Goal: Task Accomplishment & Management: Use online tool/utility

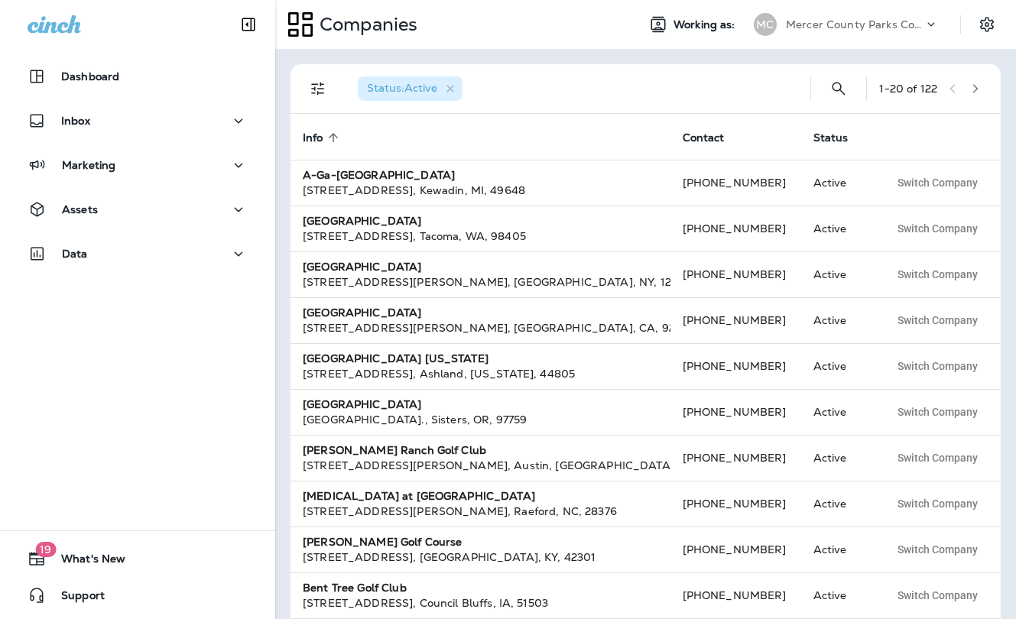
click at [821, 23] on p "Mercer County Parks Commission" at bounding box center [855, 24] width 138 height 12
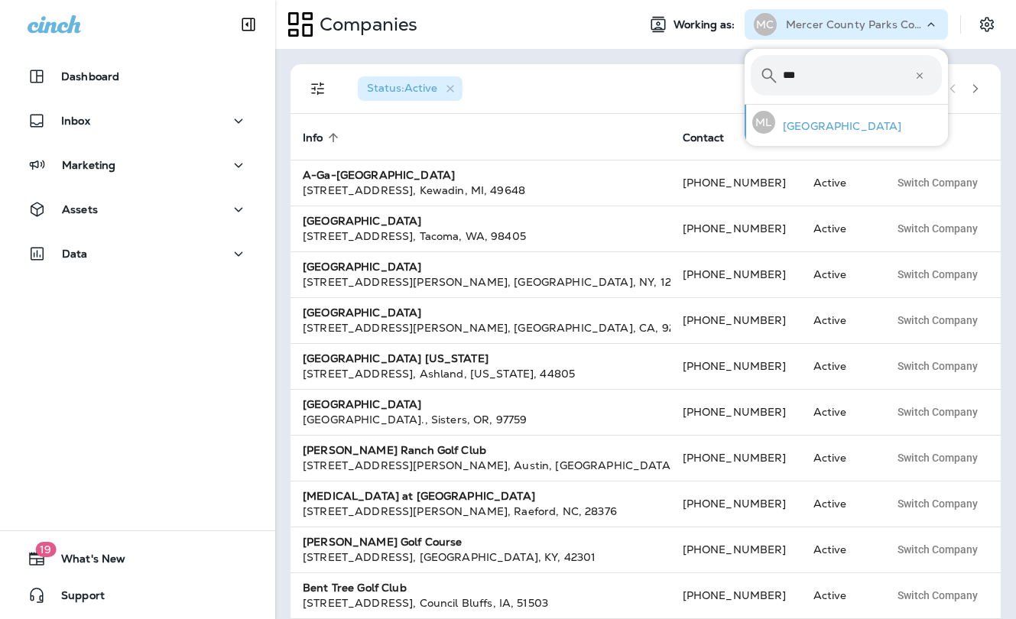
type input "***"
click at [823, 131] on p "[GEOGRAPHIC_DATA]" at bounding box center [838, 126] width 126 height 12
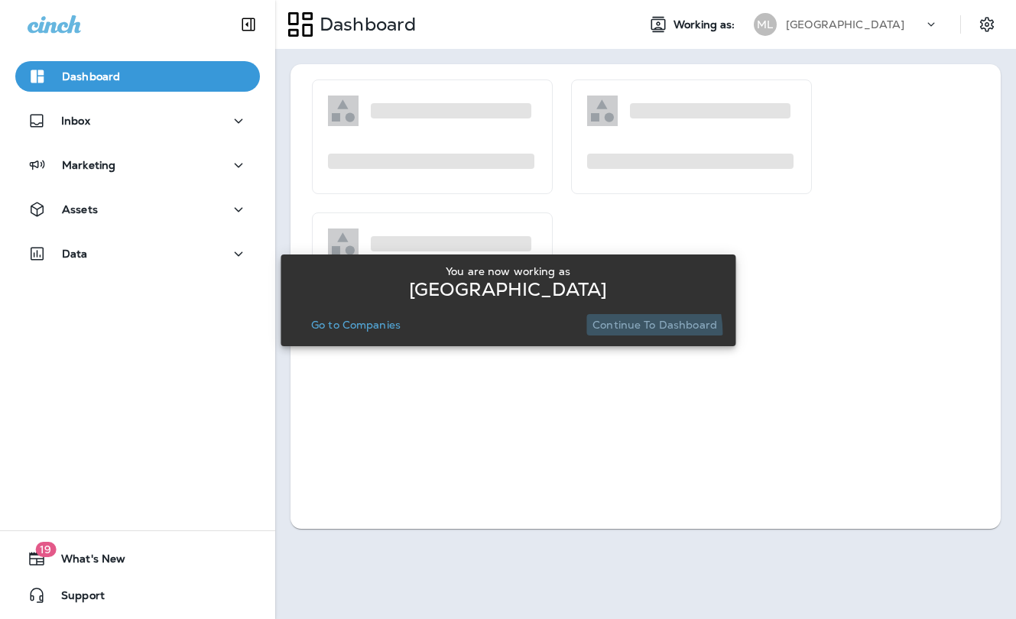
click at [601, 334] on button "Continue to Dashboard" at bounding box center [654, 324] width 137 height 21
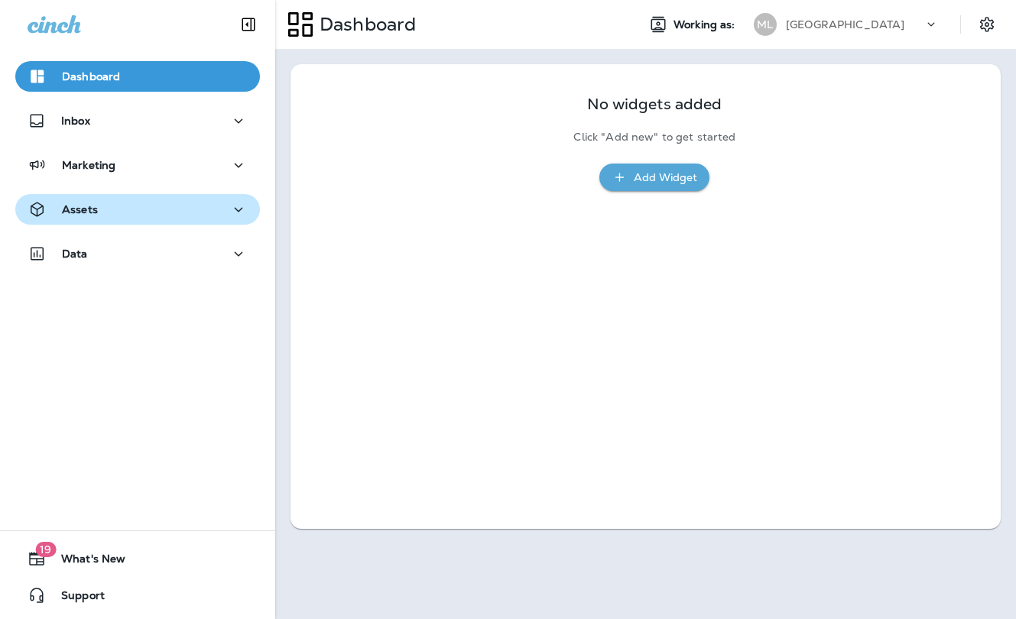
click at [131, 215] on div "Assets" at bounding box center [138, 209] width 220 height 19
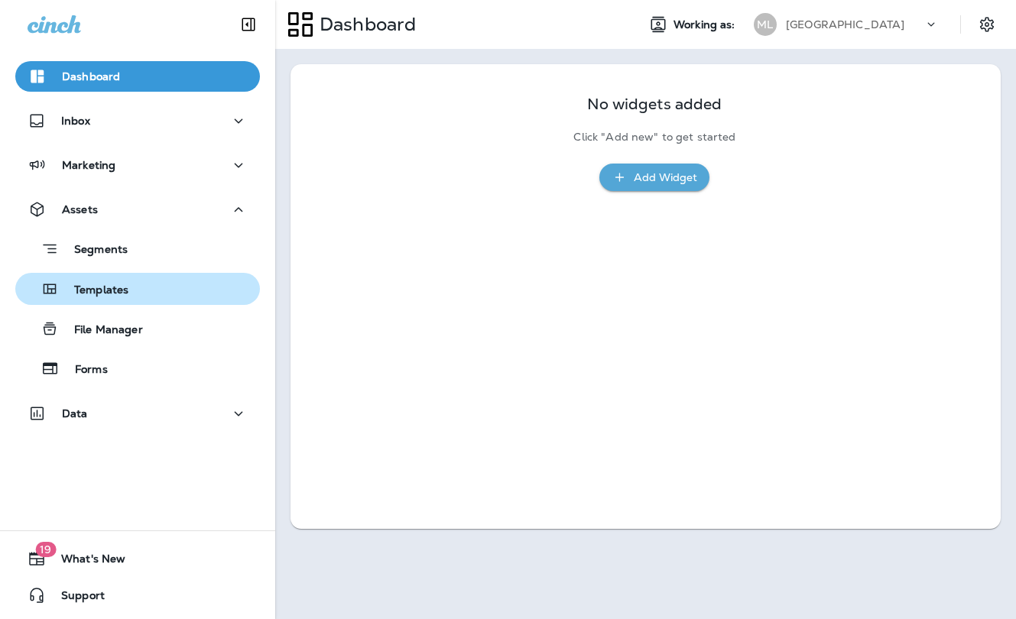
click at [124, 285] on p "Templates" at bounding box center [94, 291] width 70 height 15
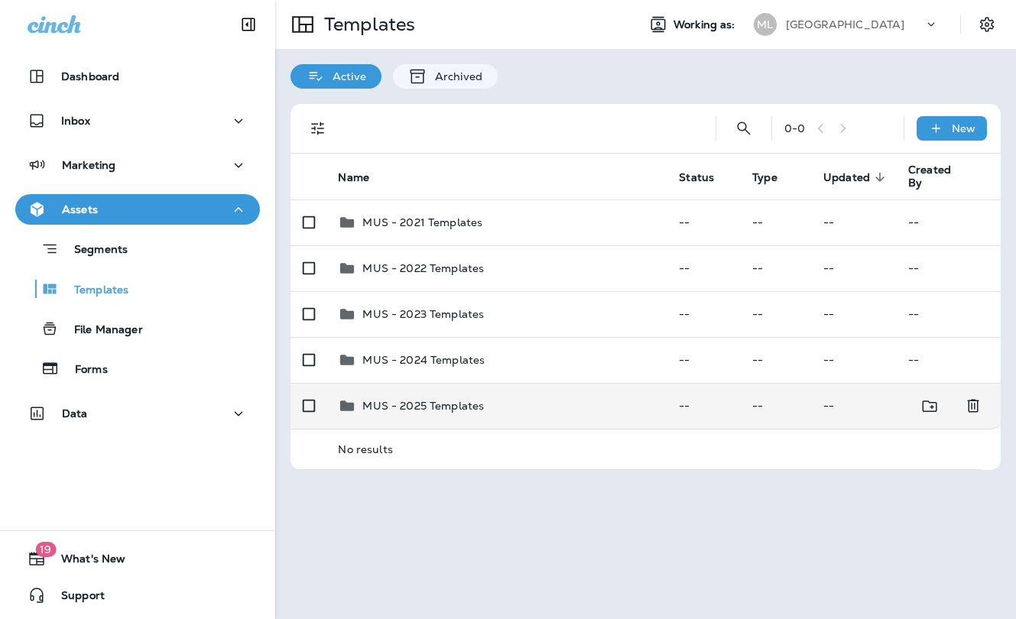
click at [435, 400] on p "MUS - 2025 Templates" at bounding box center [423, 406] width 122 height 12
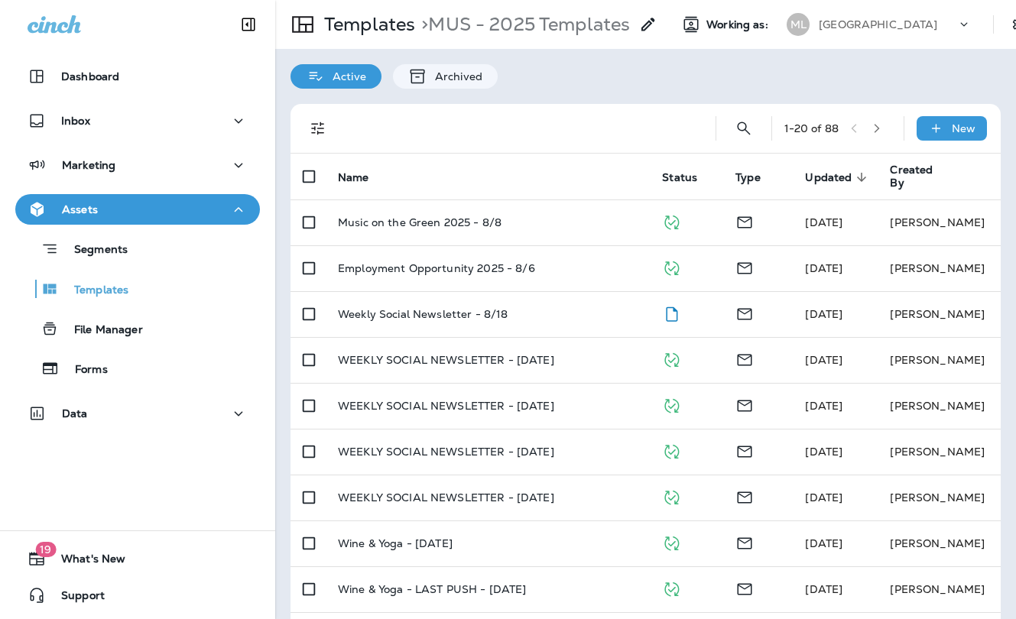
click at [623, 87] on div "Active Archived" at bounding box center [645, 69] width 741 height 40
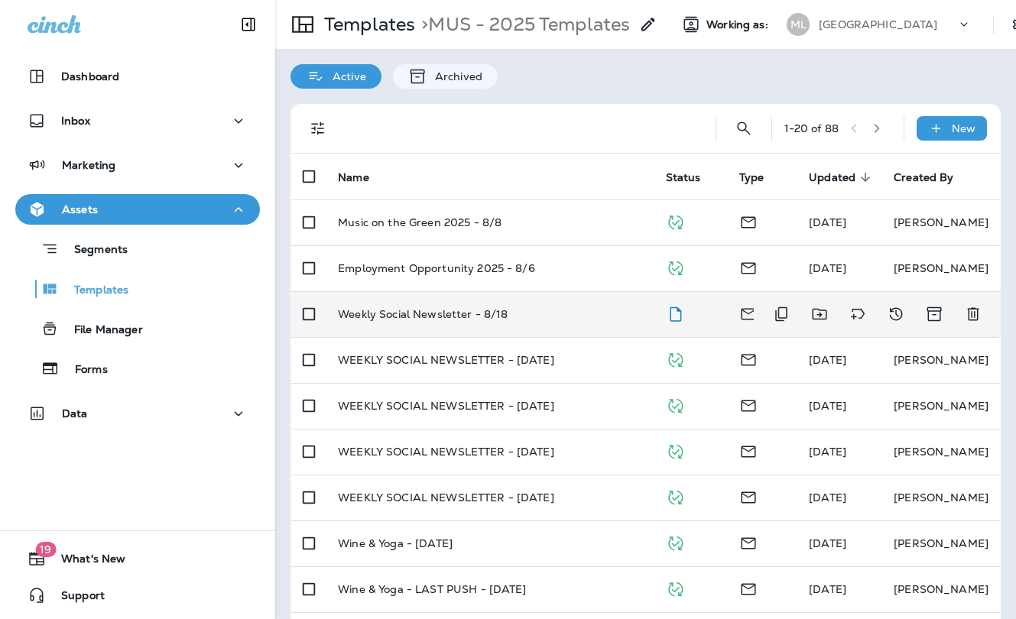
click at [528, 312] on div "Weekly Social Newsletter - 8/18" at bounding box center [489, 314] width 303 height 12
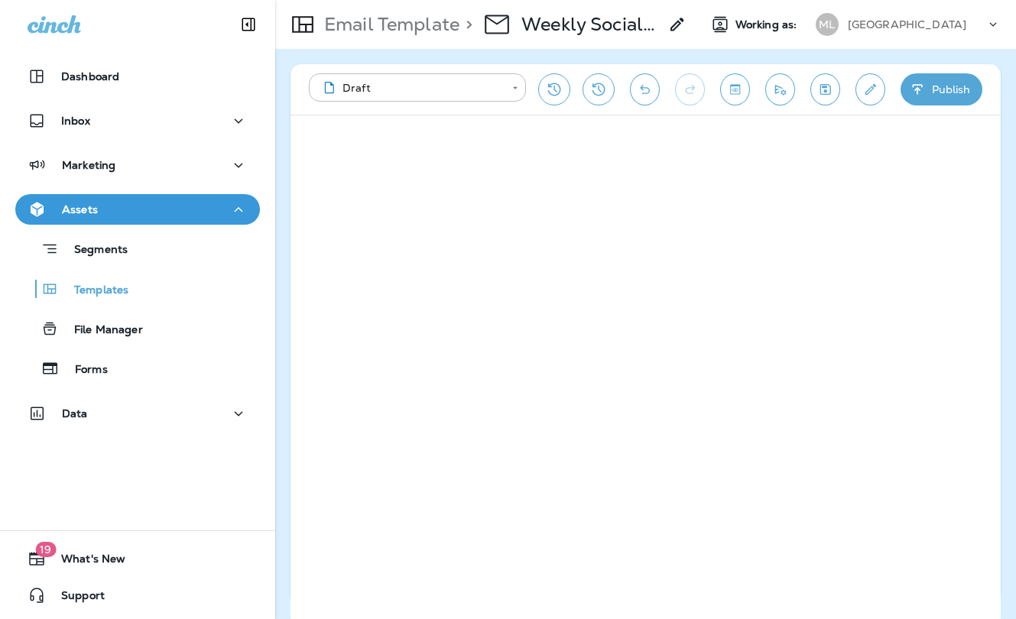
click at [854, 49] on div "**********" at bounding box center [645, 334] width 741 height 570
click at [769, 92] on button "Send test email" at bounding box center [780, 89] width 30 height 32
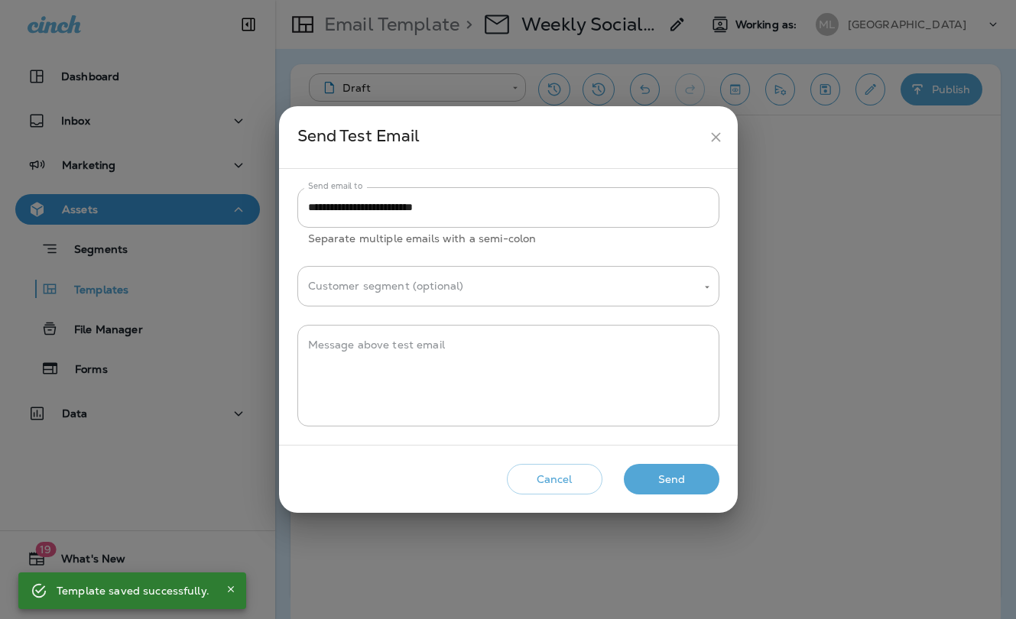
click at [675, 472] on button "Send" at bounding box center [672, 479] width 96 height 31
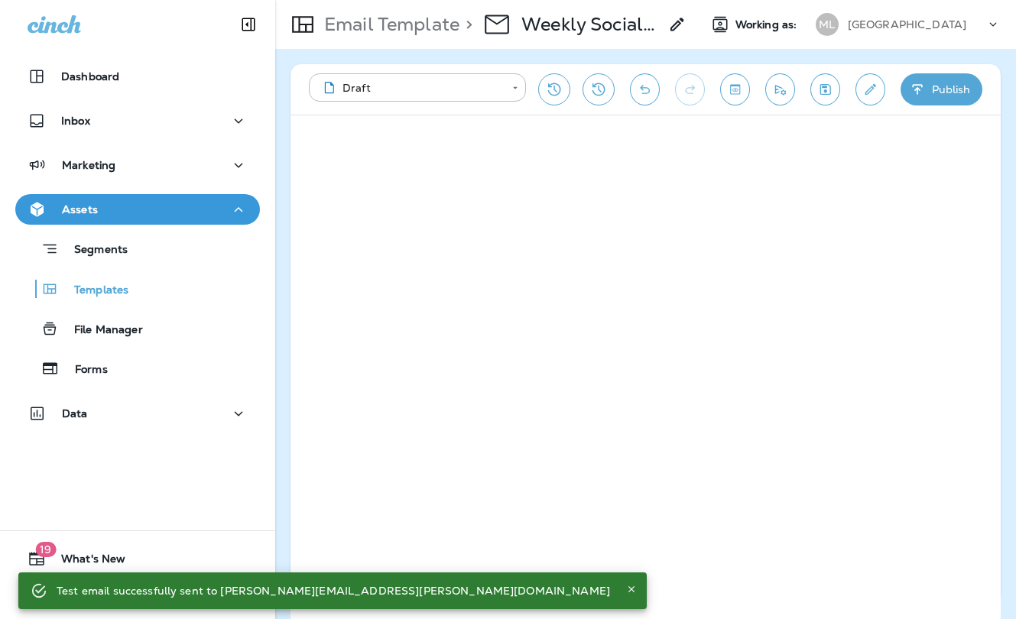
click at [1012, 276] on div "**********" at bounding box center [645, 334] width 741 height 570
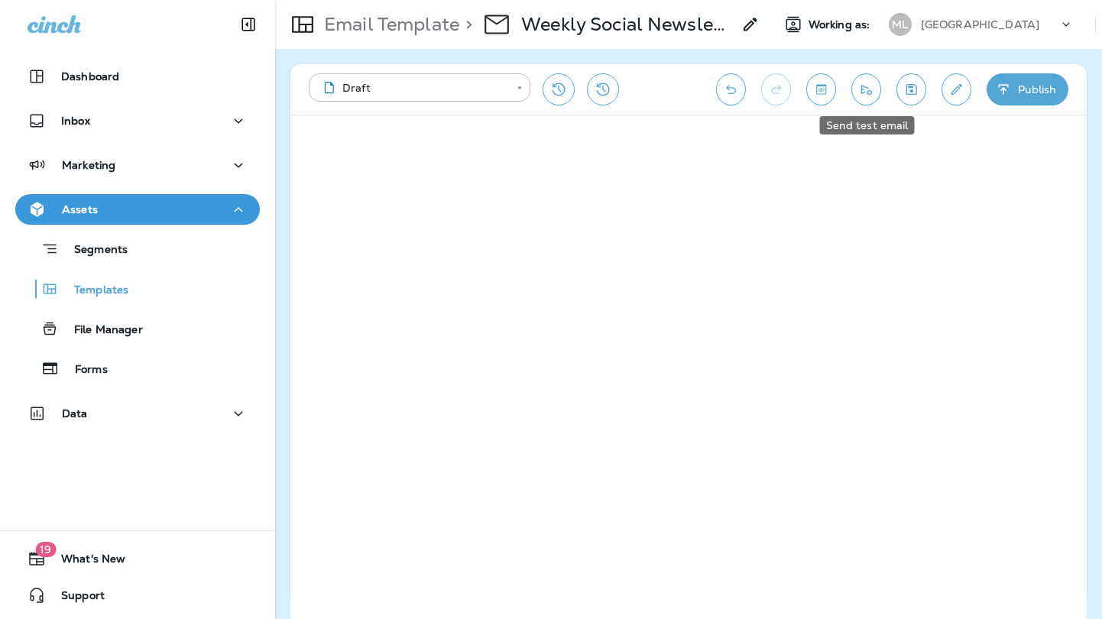
click at [872, 96] on icon "Send test email" at bounding box center [866, 89] width 16 height 15
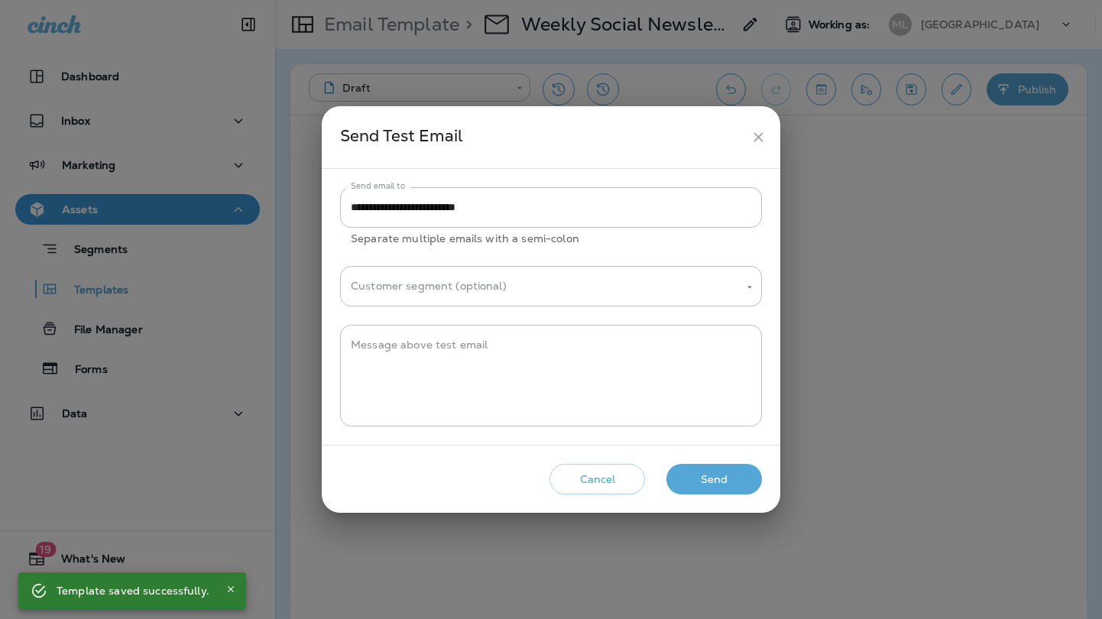
click at [711, 475] on button "Send" at bounding box center [714, 479] width 96 height 31
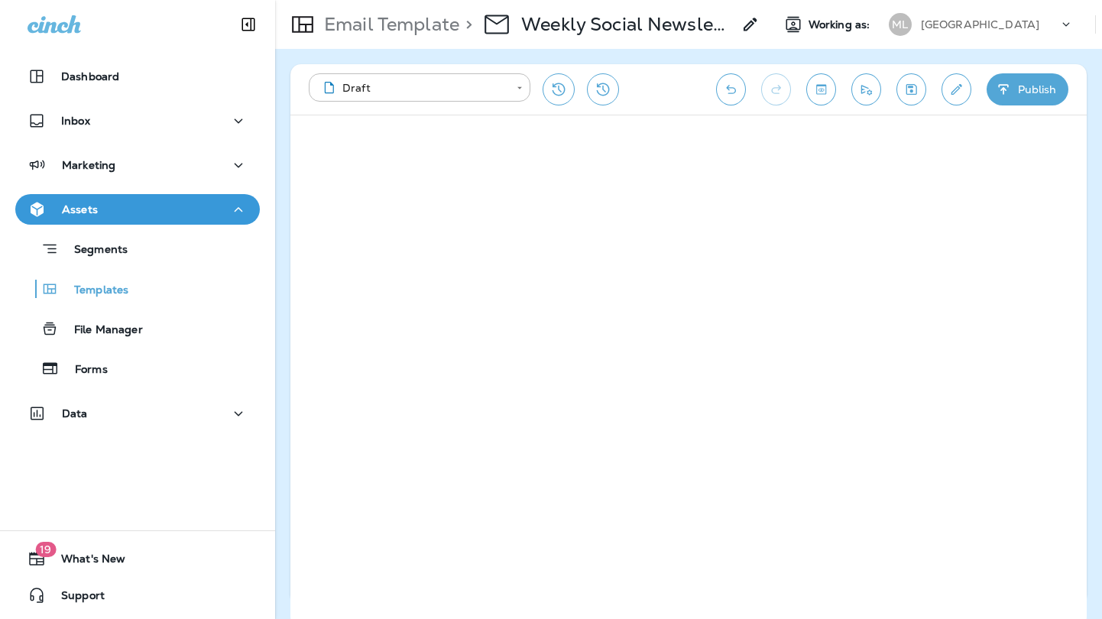
click at [677, 91] on div "**********" at bounding box center [505, 89] width 392 height 32
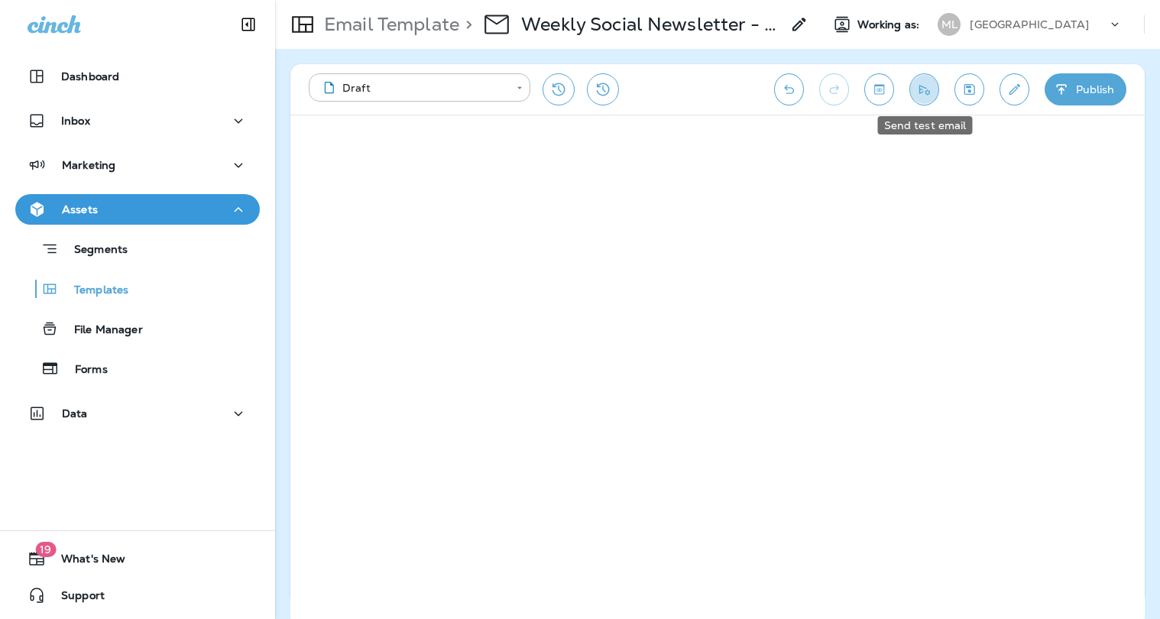
click at [931, 93] on icon "Send test email" at bounding box center [924, 89] width 16 height 15
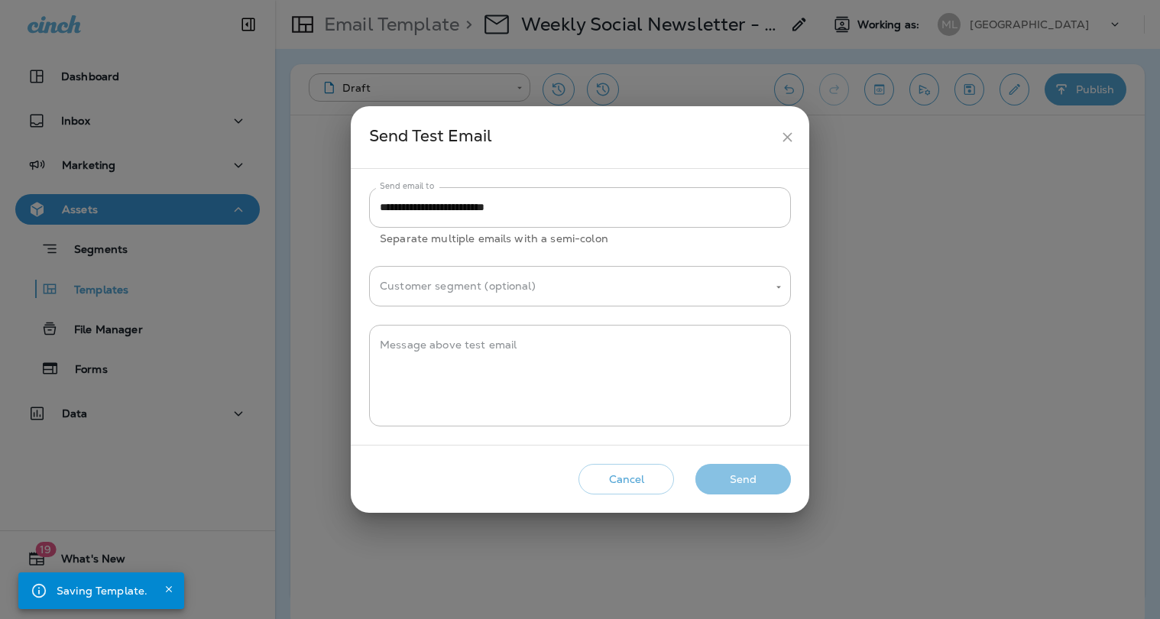
click at [738, 481] on button "Send" at bounding box center [743, 479] width 96 height 31
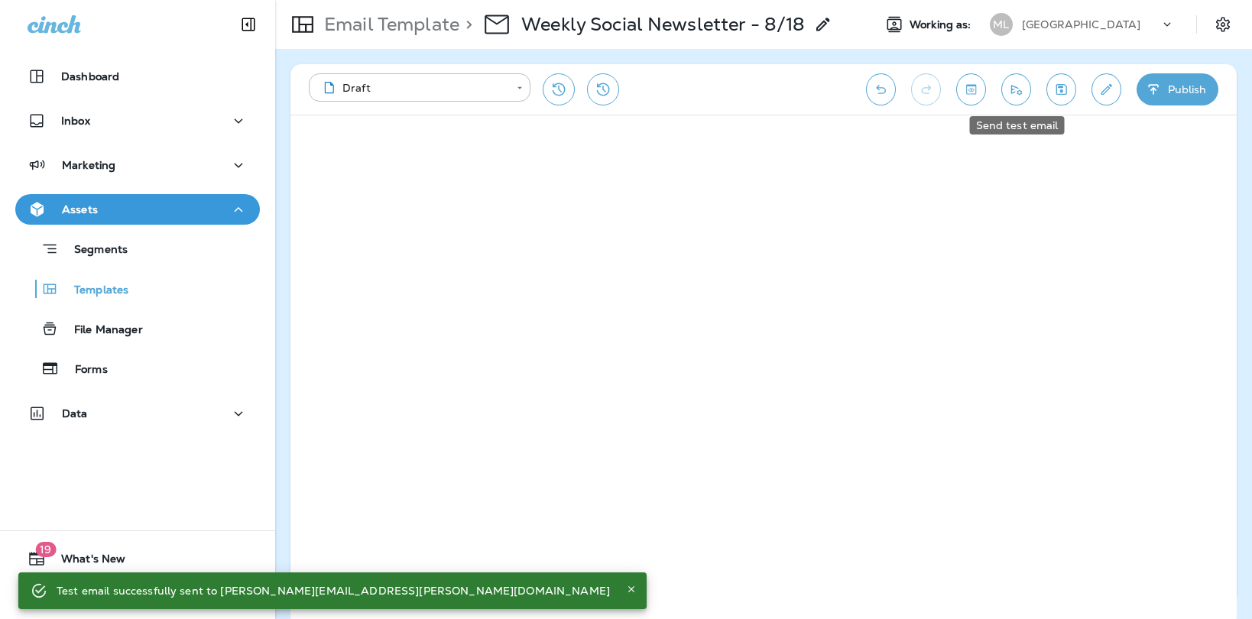
click at [1011, 86] on icon "Send test email" at bounding box center [1016, 90] width 11 height 10
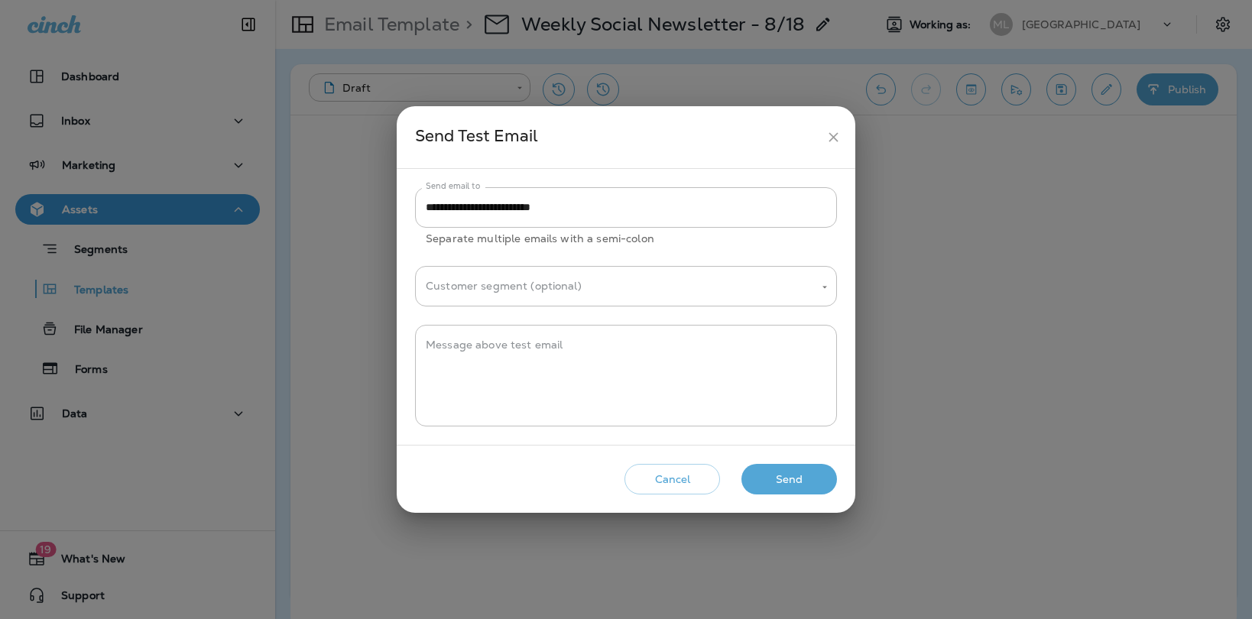
click at [773, 480] on button "Send" at bounding box center [789, 479] width 96 height 31
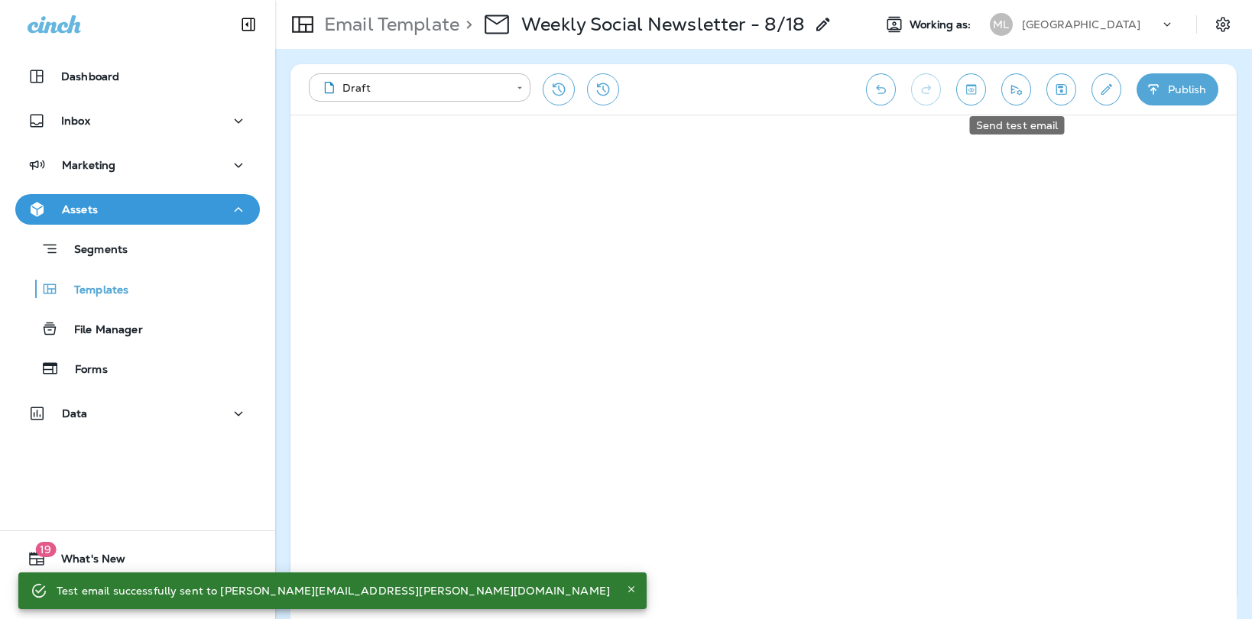
click at [1015, 86] on icon "Send test email" at bounding box center [1016, 89] width 16 height 15
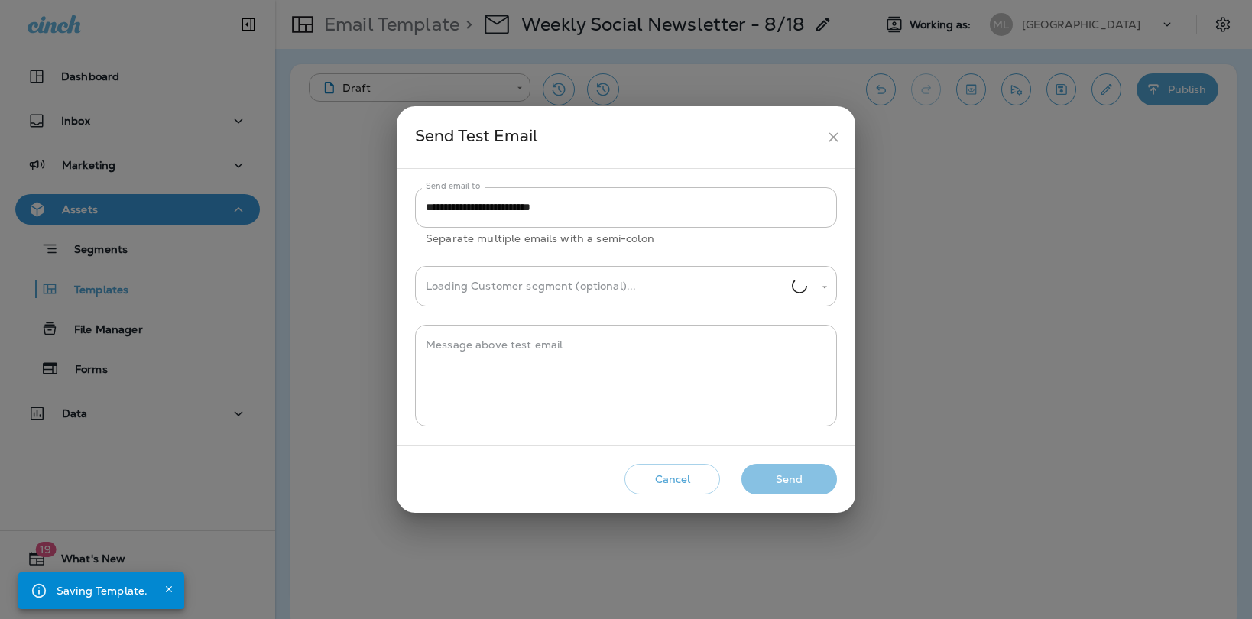
click at [783, 478] on button "Send" at bounding box center [789, 479] width 96 height 31
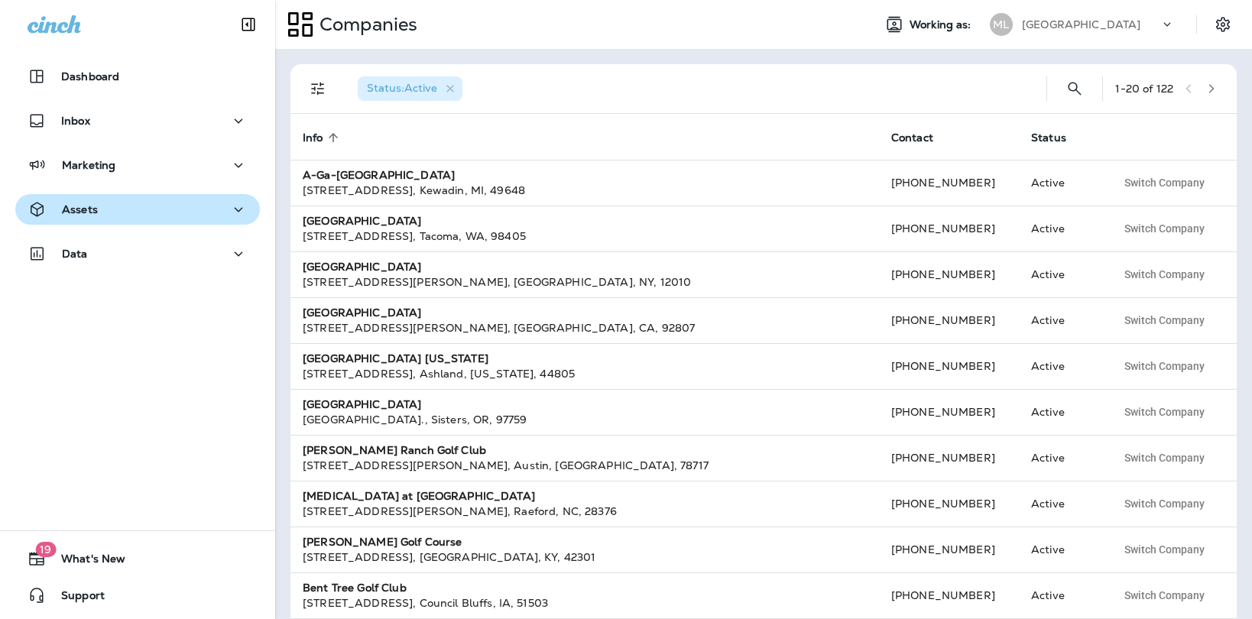
click at [131, 203] on div "Assets" at bounding box center [138, 209] width 220 height 19
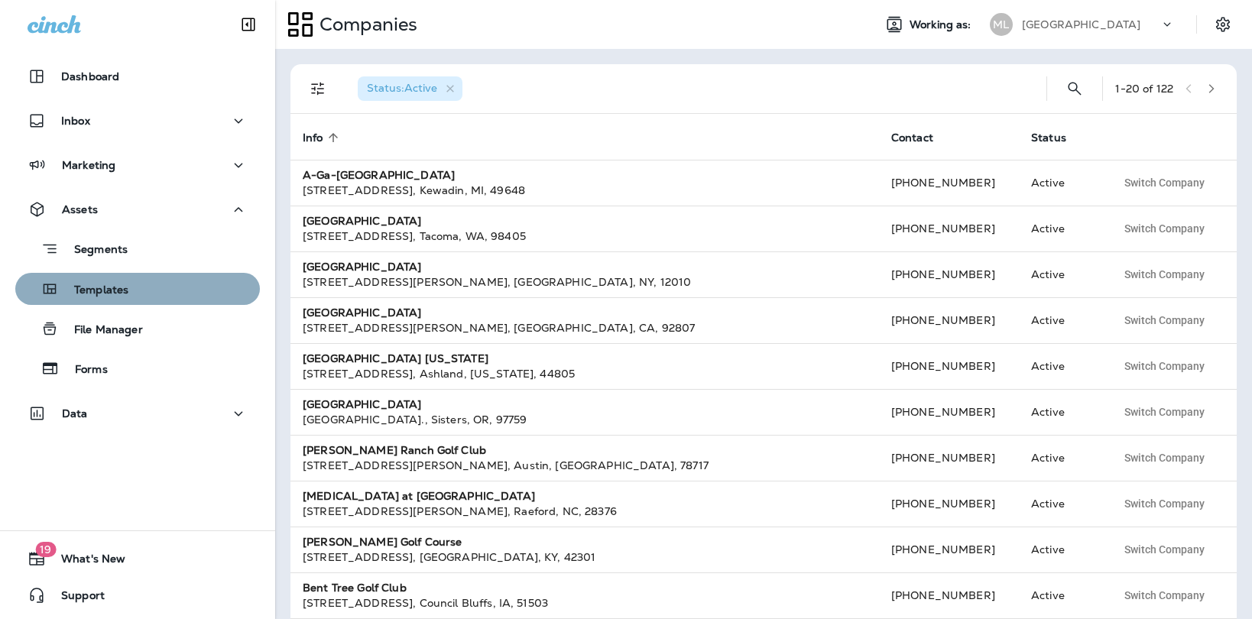
click at [135, 287] on div "Templates" at bounding box center [137, 288] width 232 height 23
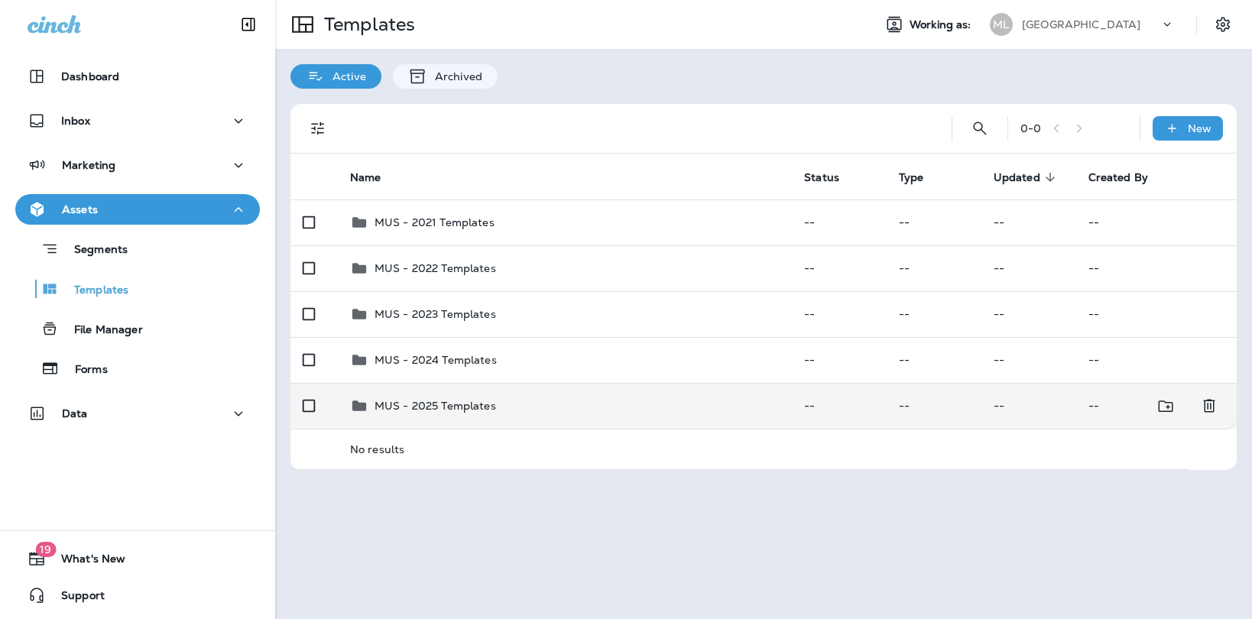
click at [445, 401] on p "MUS - 2025 Templates" at bounding box center [435, 406] width 122 height 12
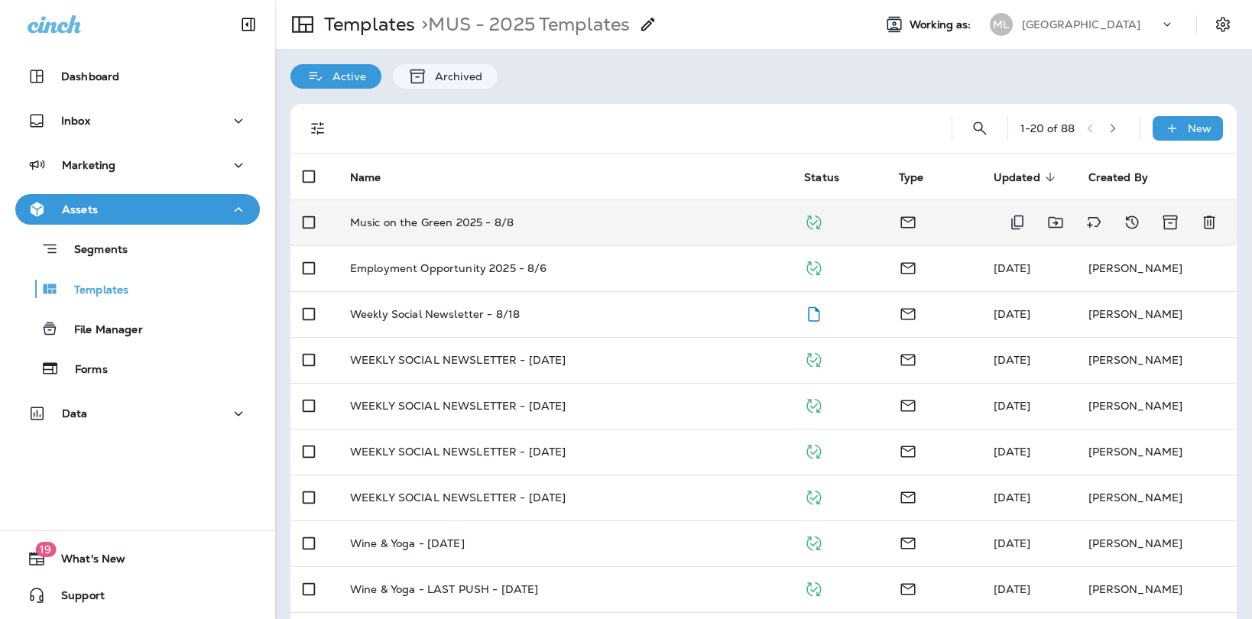
click at [488, 232] on td "Music on the Green 2025 - 8/8" at bounding box center [565, 222] width 454 height 46
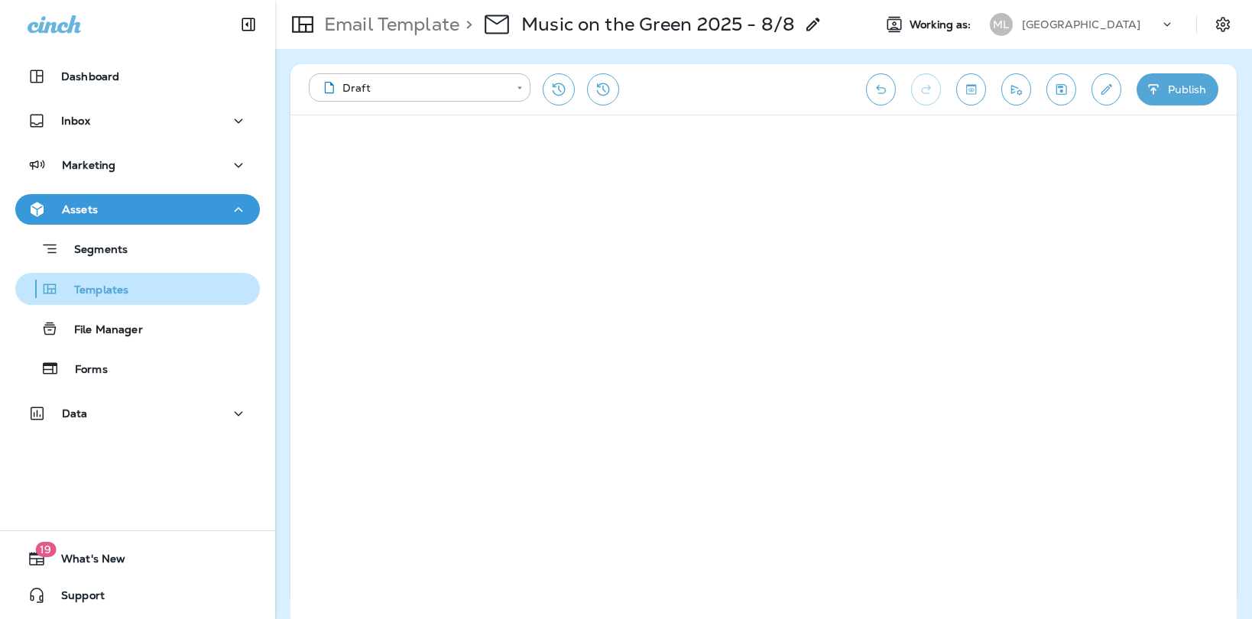
click at [139, 285] on div "Templates" at bounding box center [137, 288] width 232 height 23
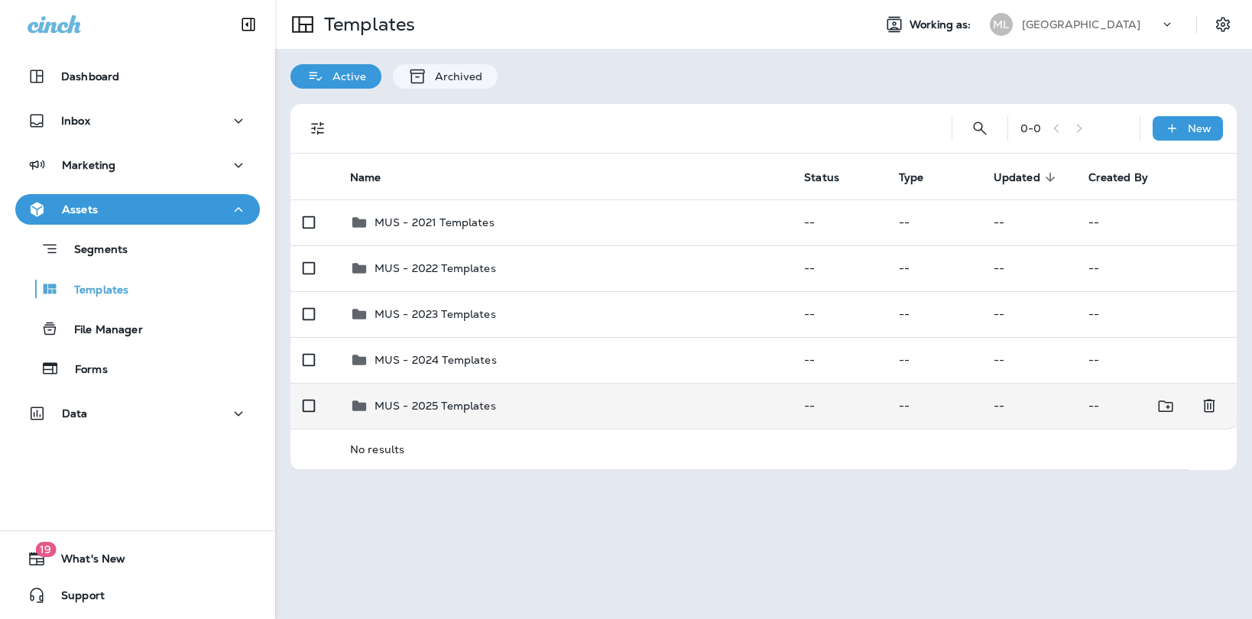
click at [443, 413] on div "MUS - 2025 Templates" at bounding box center [435, 406] width 122 height 18
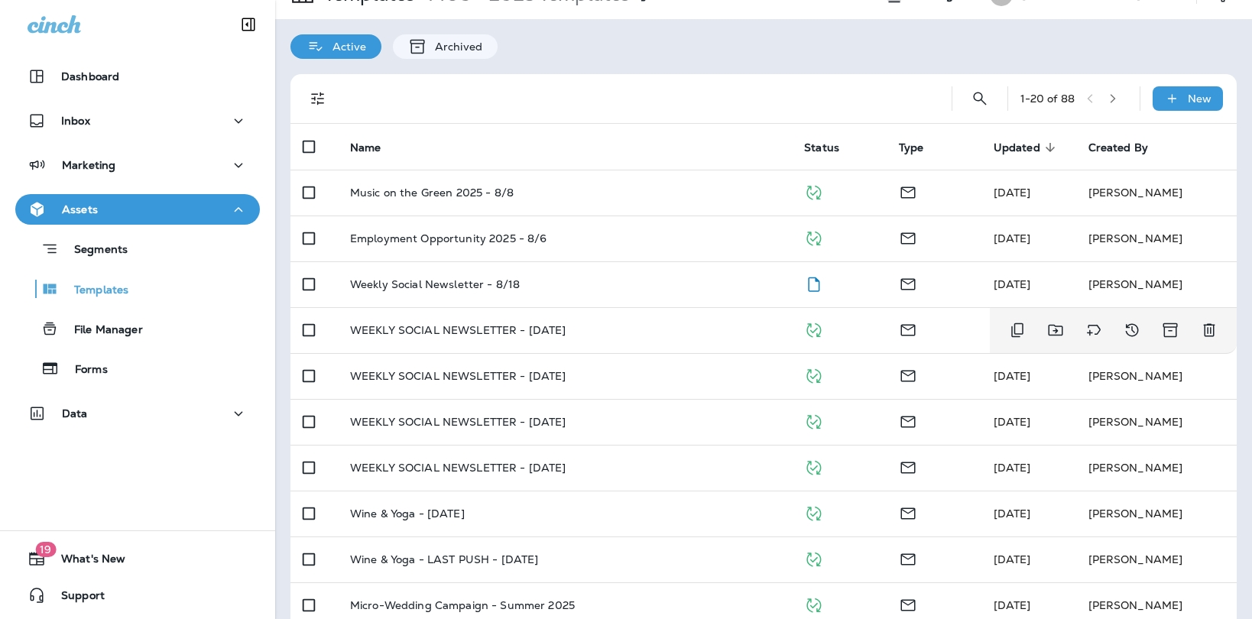
scroll to position [27, 0]
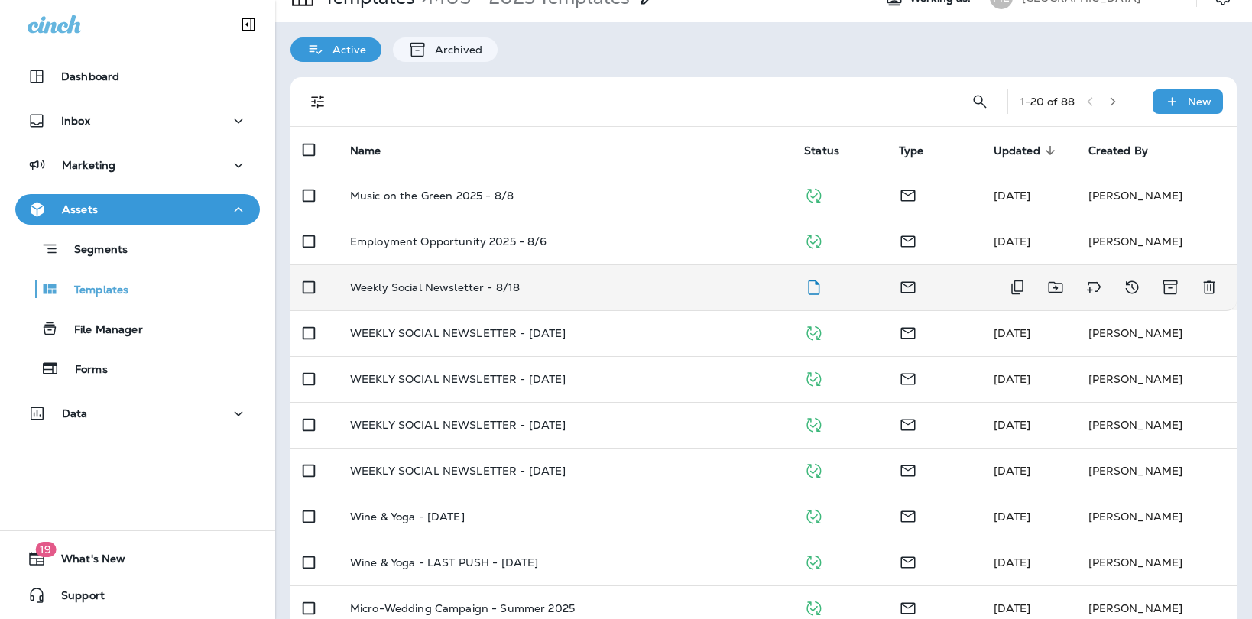
click at [423, 283] on p "Weekly Social Newsletter - 8/18" at bounding box center [435, 287] width 170 height 12
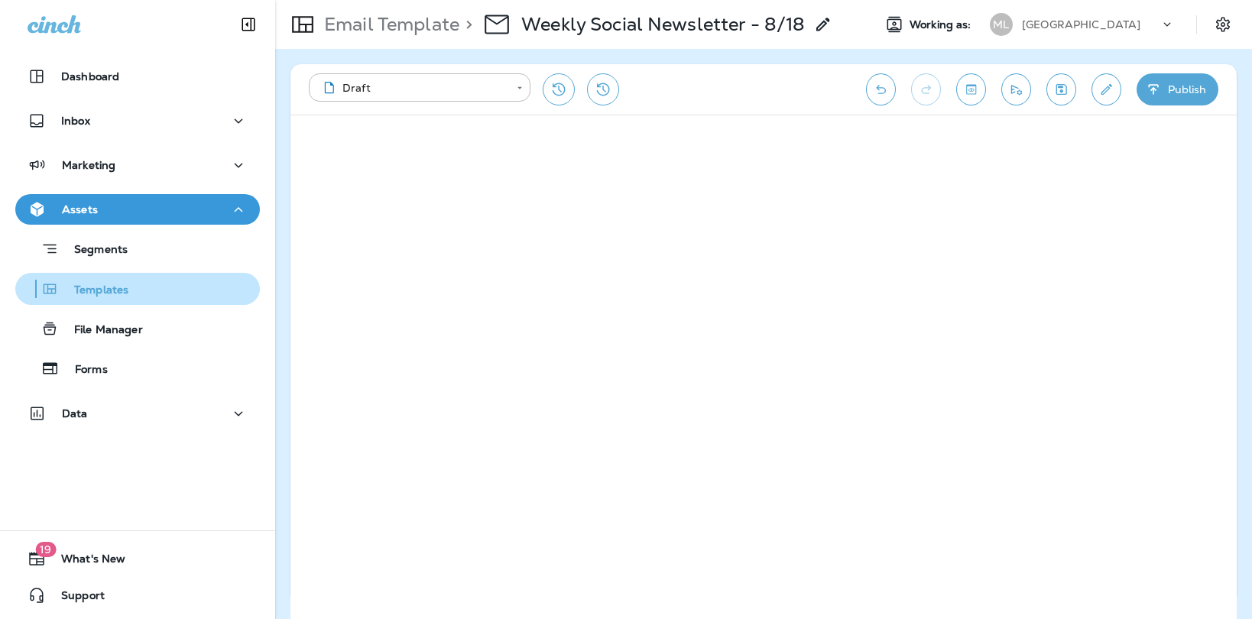
click at [136, 287] on div "Templates" at bounding box center [137, 288] width 232 height 23
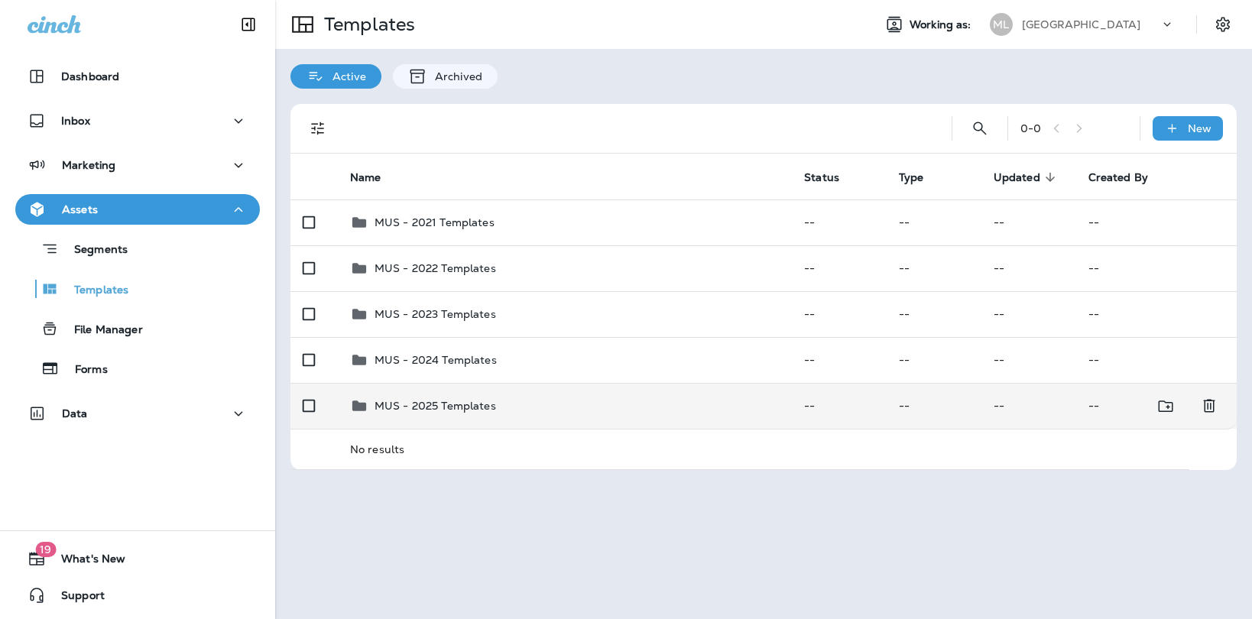
click at [468, 405] on p "MUS - 2025 Templates" at bounding box center [435, 406] width 122 height 12
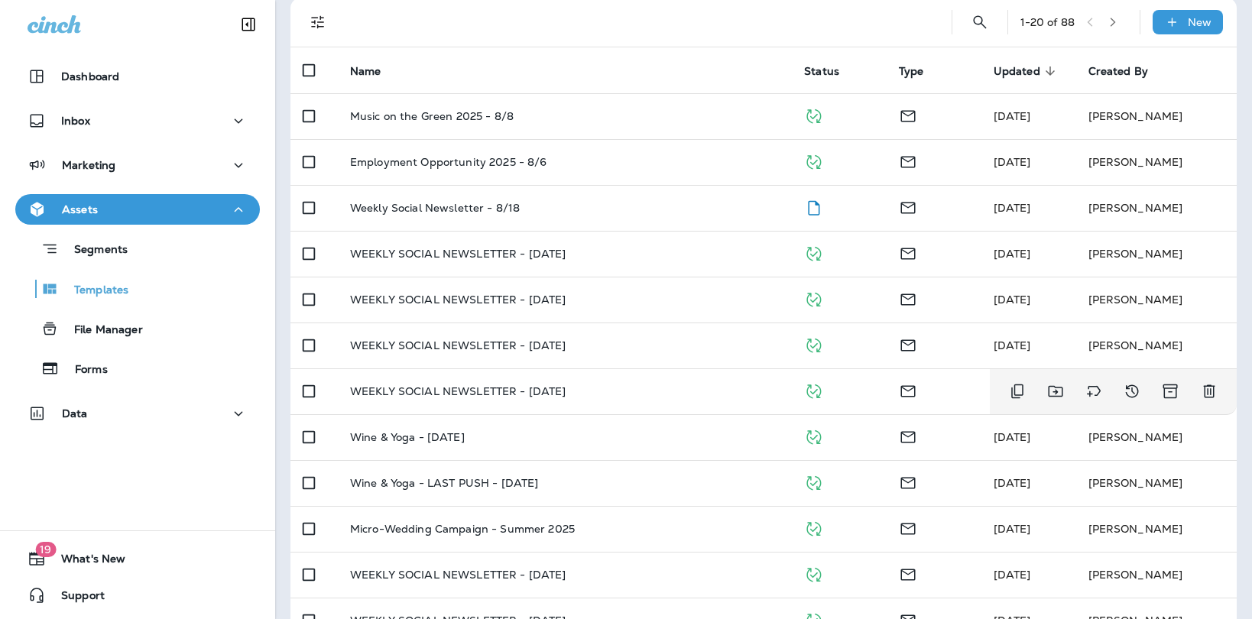
scroll to position [105, 0]
